Goal: Check status: Check status

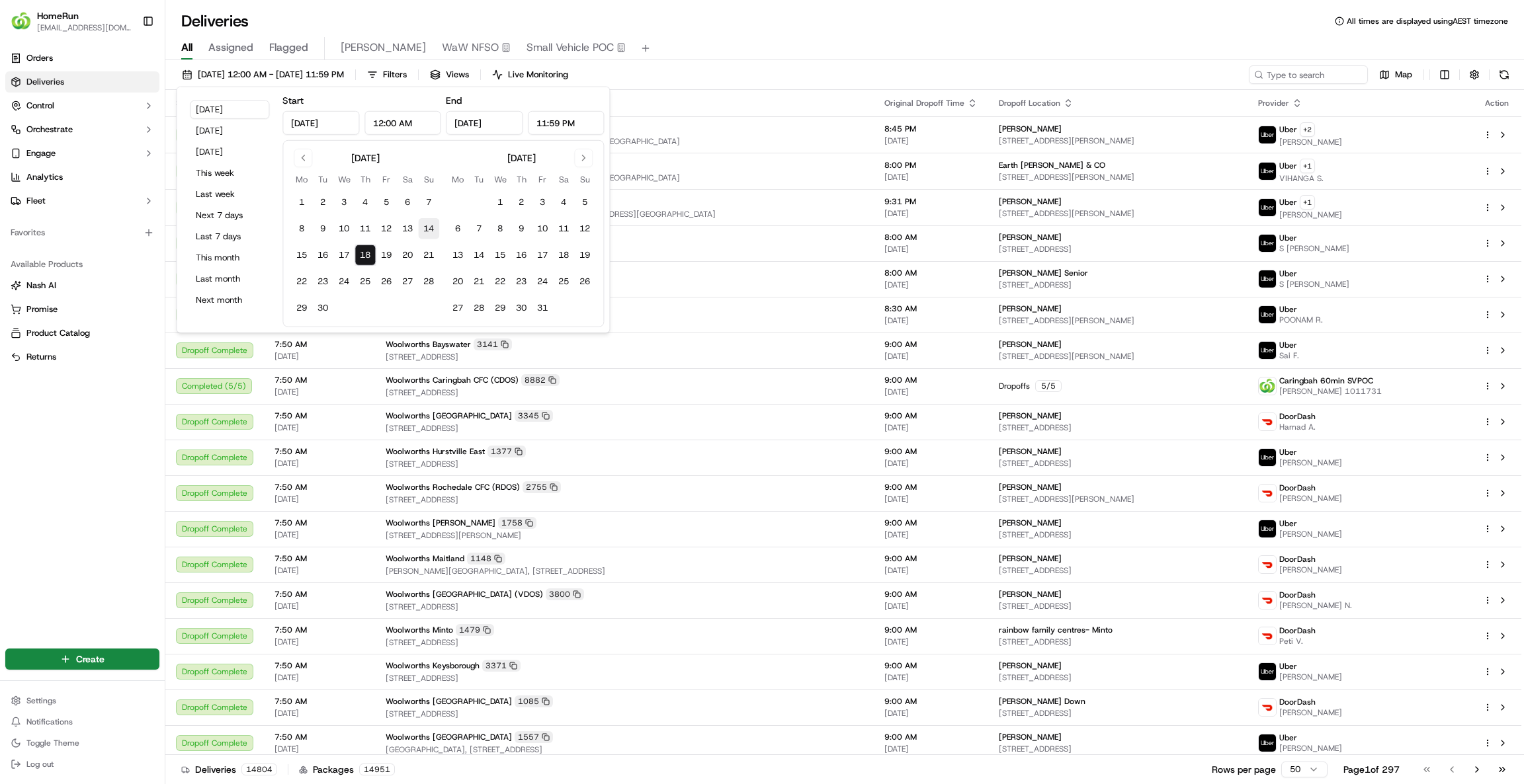
click at [423, 233] on button "14" at bounding box center [429, 229] width 21 height 21
type input "[DATE]"
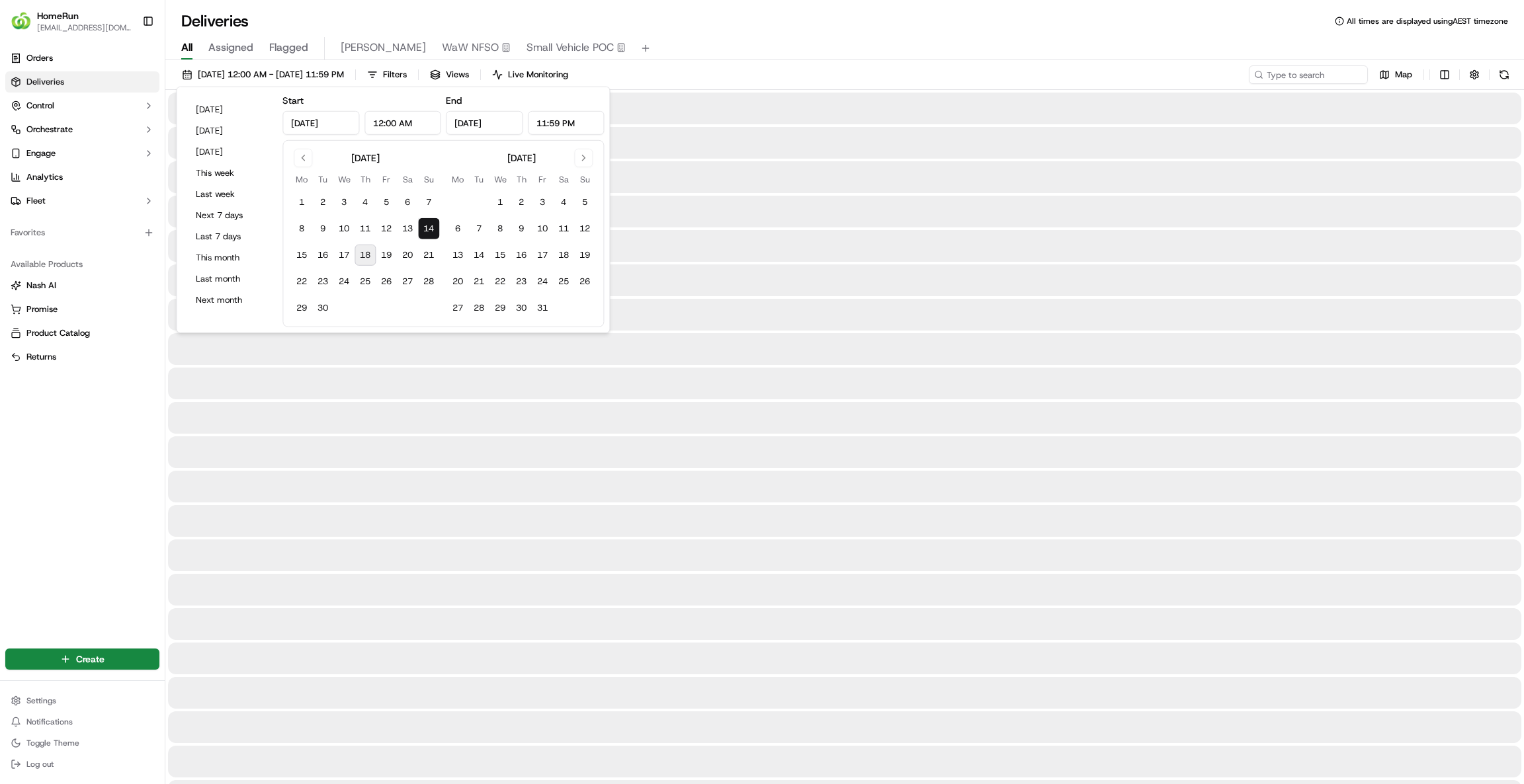
click at [427, 230] on button "14" at bounding box center [429, 229] width 21 height 21
click at [1290, 78] on input at bounding box center [1288, 75] width 159 height 19
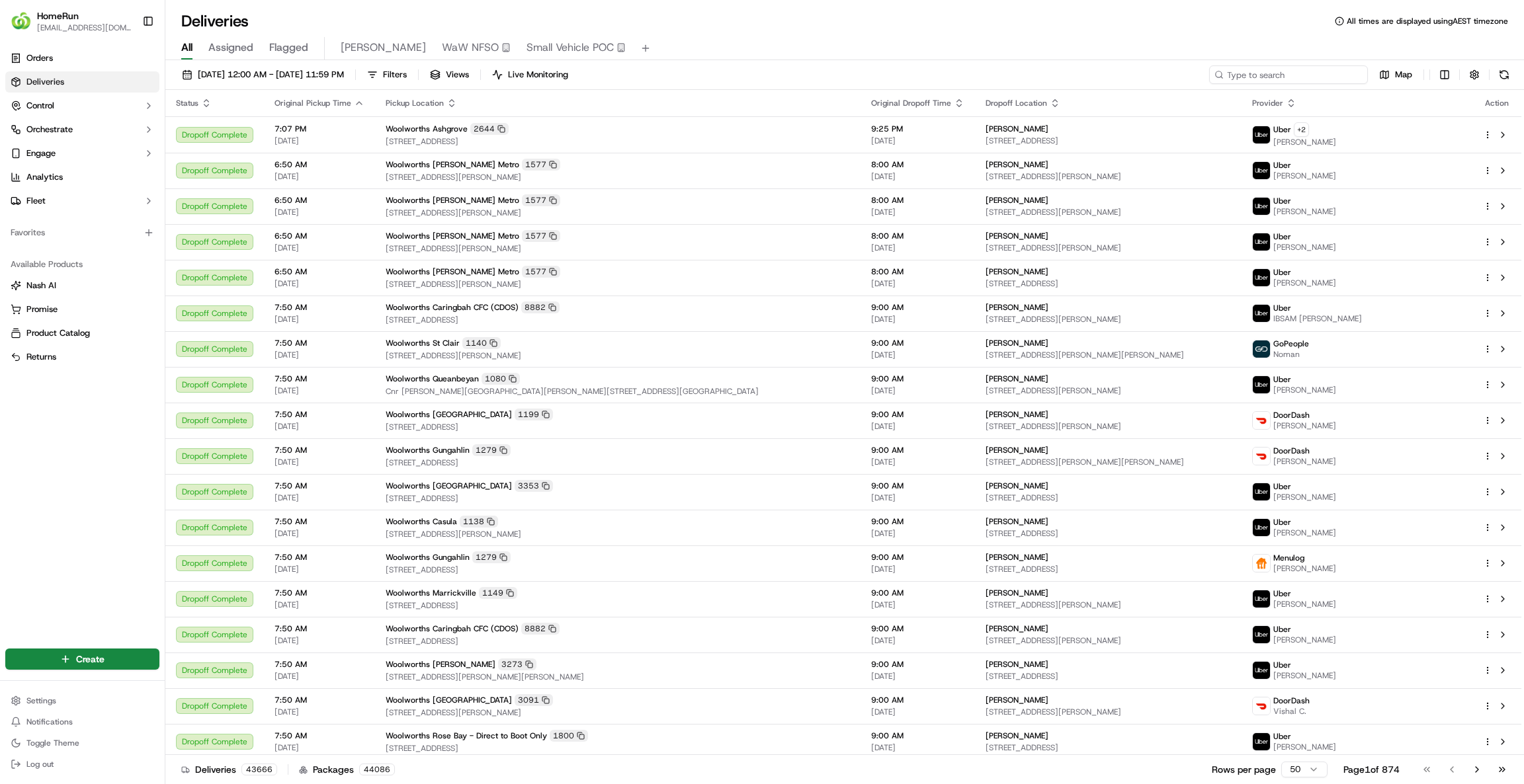
paste input "158376520"
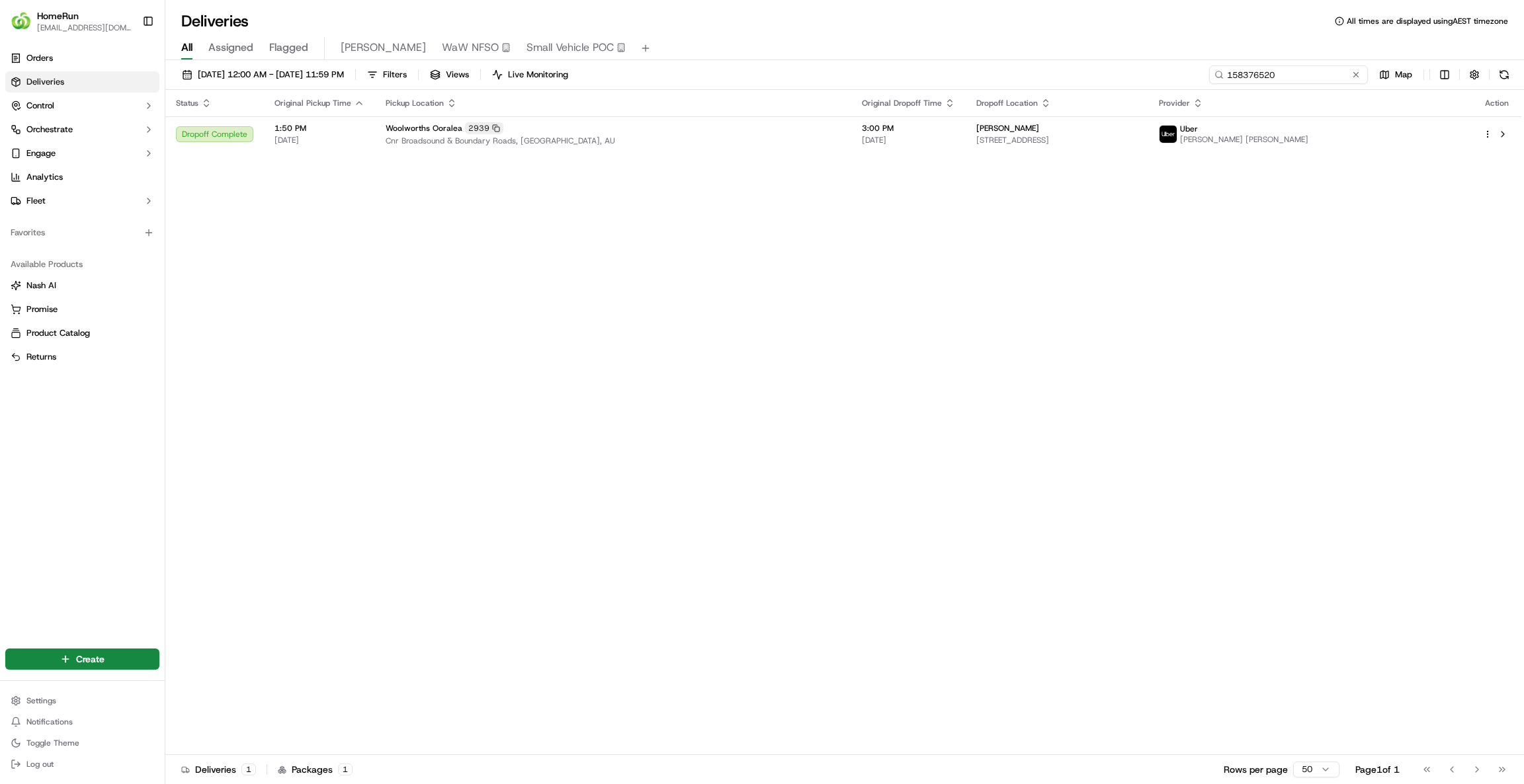
type input "158376520"
